Goal: Information Seeking & Learning: Learn about a topic

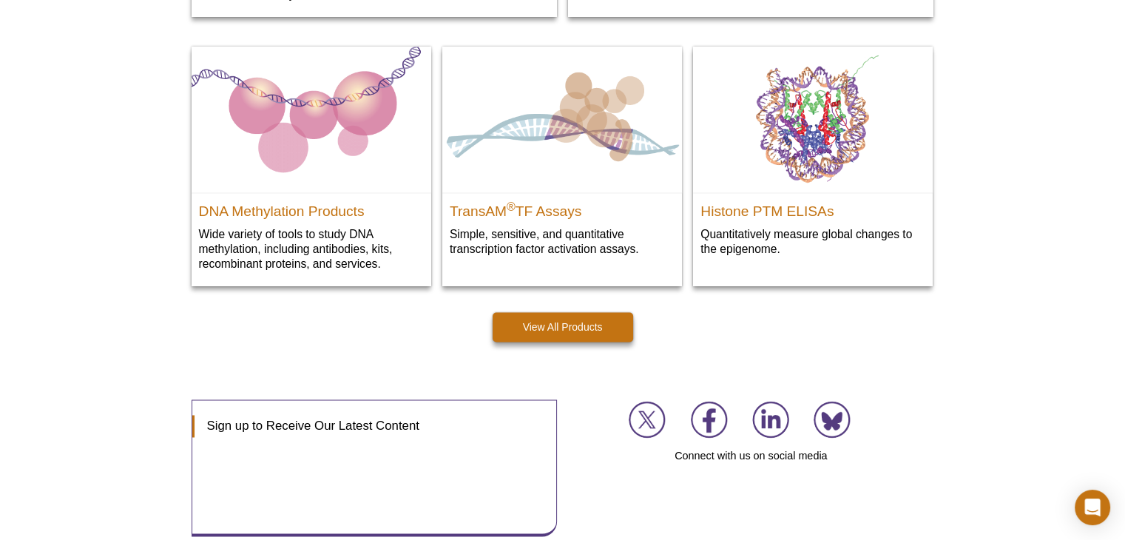
scroll to position [2251, 0]
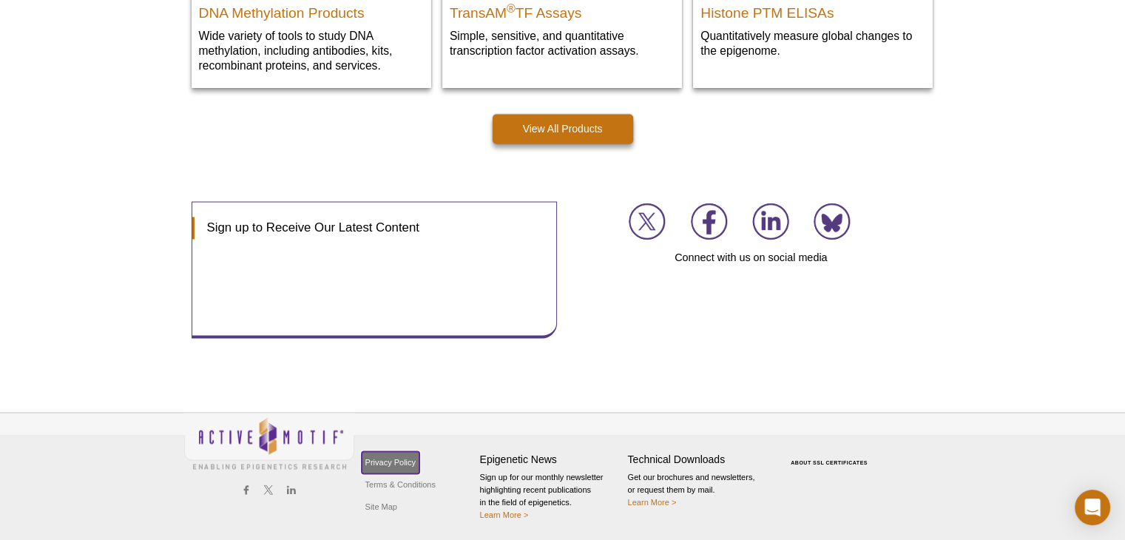
click at [400, 454] on link "Privacy Policy" at bounding box center [391, 462] width 58 height 22
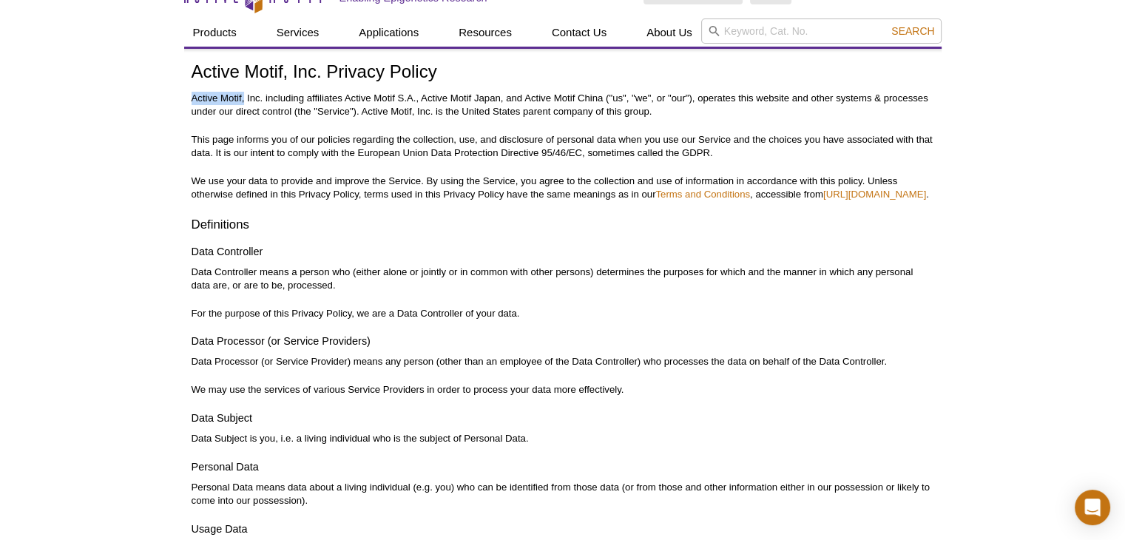
drag, startPoint x: 190, startPoint y: 92, endPoint x: 246, endPoint y: 95, distance: 55.6
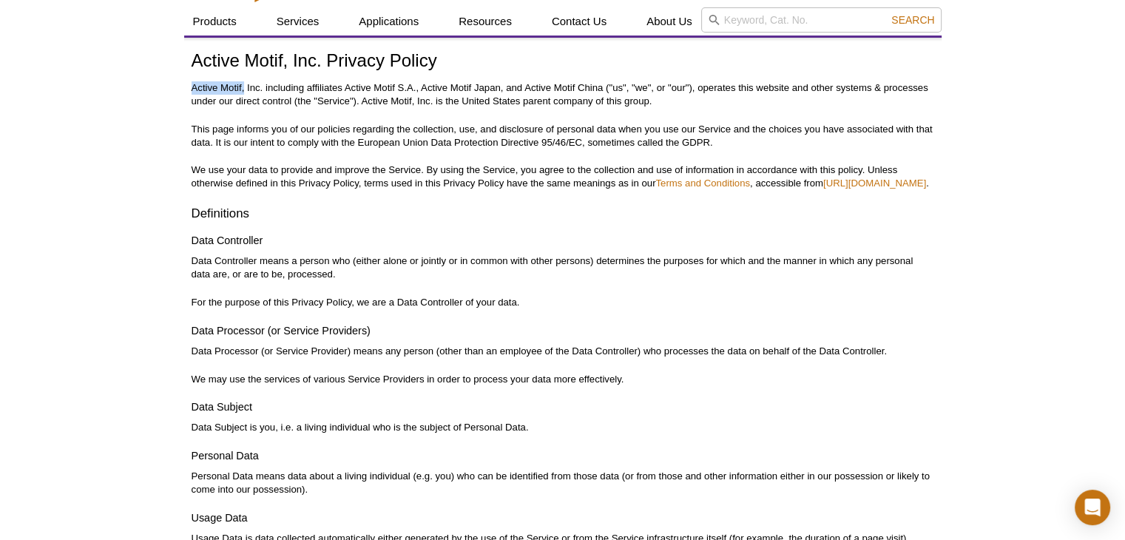
scroll to position [30, 0]
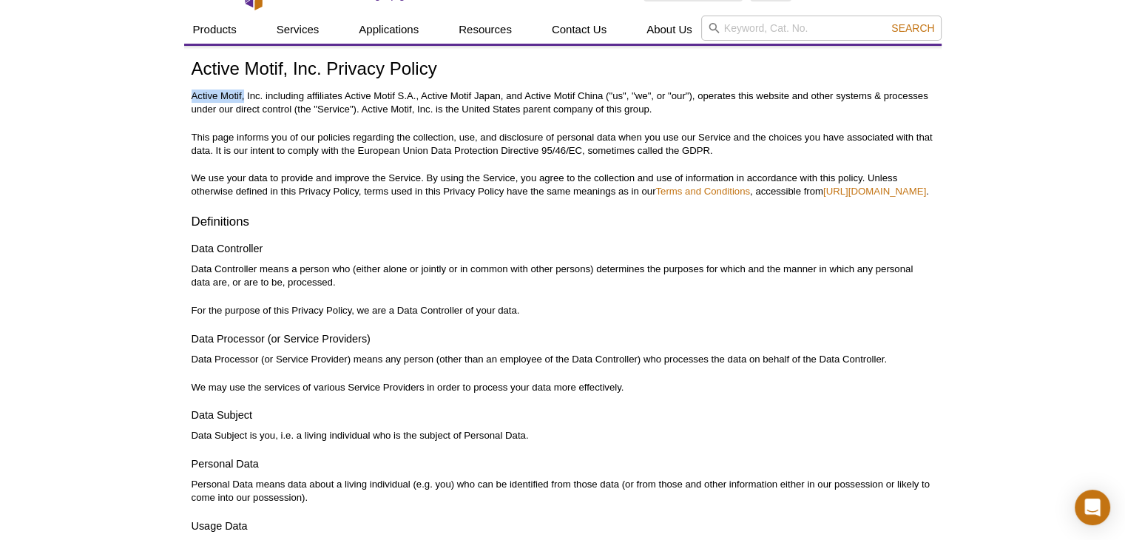
copy p "Active Motif,"
